Goal: Task Accomplishment & Management: Use online tool/utility

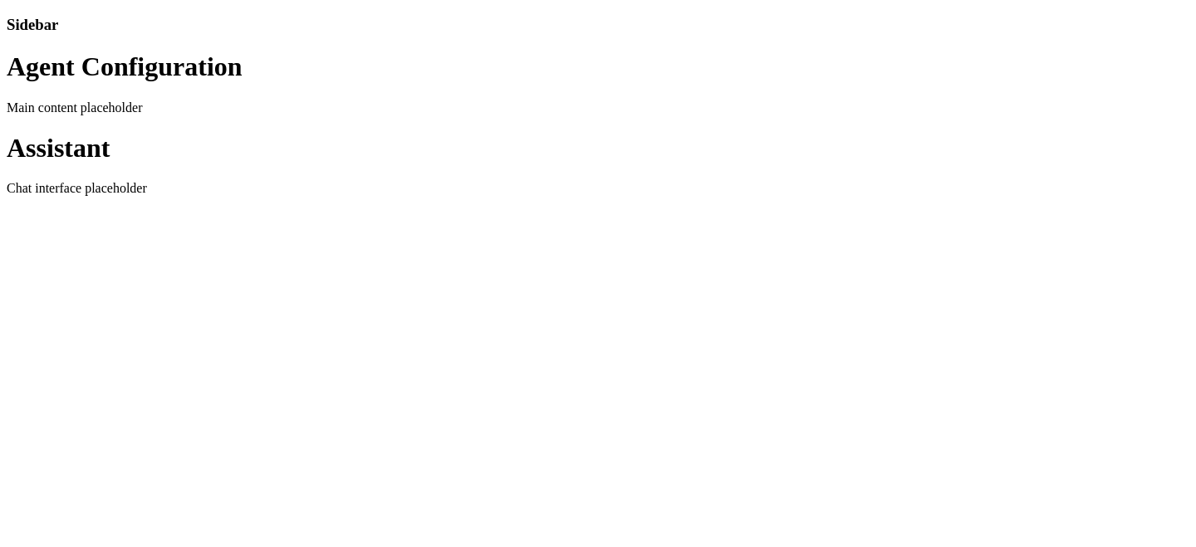
click at [194, 34] on div "Sidebar" at bounding box center [598, 25] width 1183 height 18
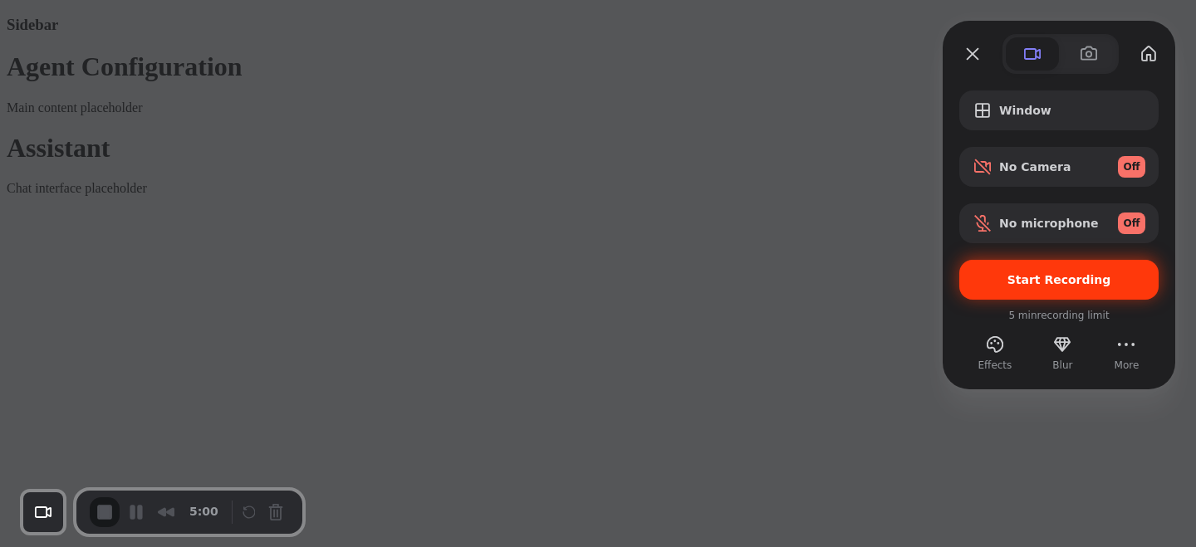
click at [1033, 277] on span "Start Recording" at bounding box center [1060, 279] width 104 height 13
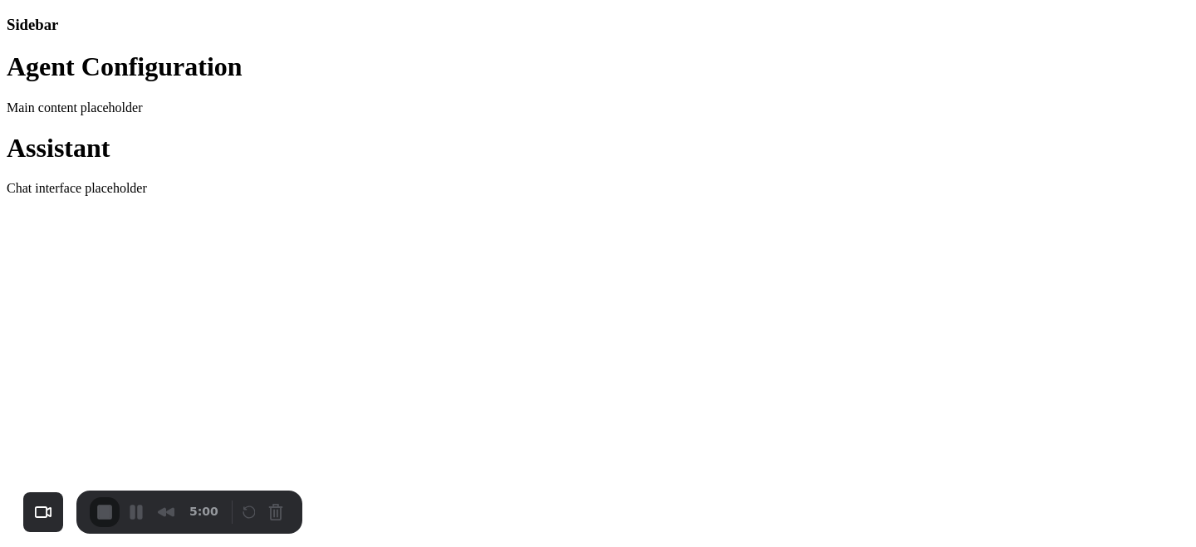
click at [599, 547] on div "3" at bounding box center [598, 555] width 1196 height 16
click at [592, 547] on div "3" at bounding box center [598, 555] width 1196 height 16
click at [109, 503] on span "End Recording" at bounding box center [105, 513] width 20 height 20
